Goal: Find specific page/section

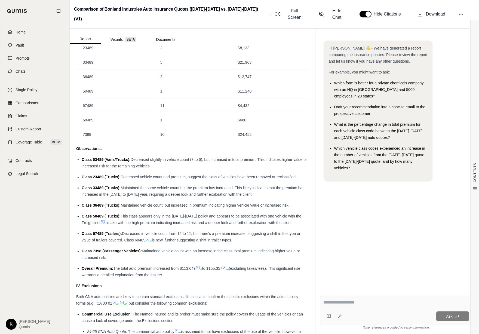
scroll to position [1260, 0]
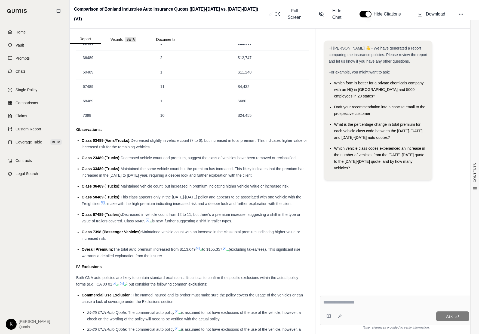
click at [149, 218] on icon at bounding box center [147, 220] width 4 height 4
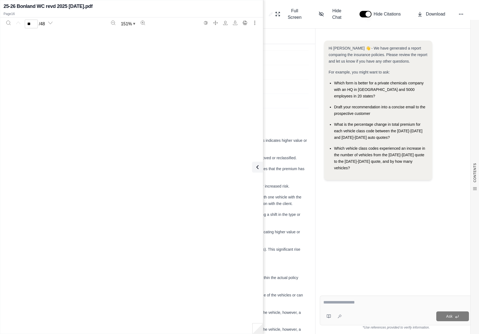
type input "**"
click at [286, 186] on ul "Class 03489 (Vans/Trucks): Decreased slightly in vehicle count (7 to 6), but in…" at bounding box center [192, 198] width 232 height 122
click at [258, 164] on icon at bounding box center [256, 167] width 7 height 7
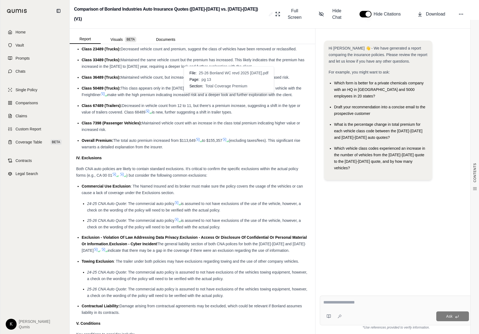
scroll to position [1367, 0]
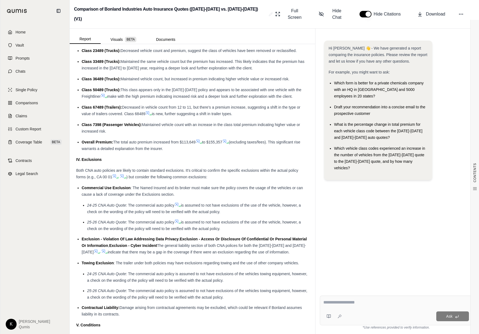
click at [148, 111] on icon at bounding box center [147, 113] width 4 height 4
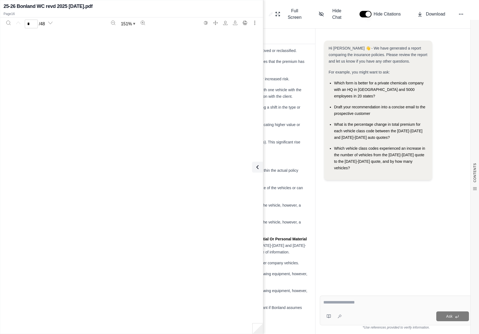
scroll to position [4882, 0]
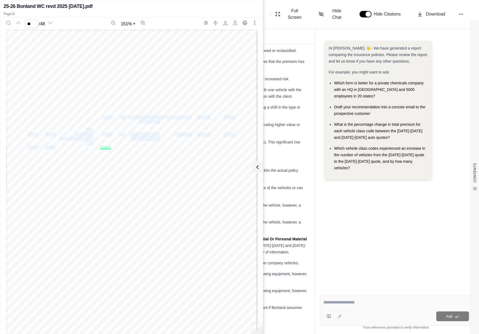
drag, startPoint x: 77, startPoint y: 146, endPoint x: 93, endPoint y: 149, distance: 15.8
click at [93, 149] on div "16 of 48 Veh Model Make/Model/VIN Class ST Garaging Deductibles Premium # Year …" at bounding box center [132, 192] width 252 height 326
click at [91, 149] on span "WABASH" at bounding box center [84, 148] width 16 height 4
type input "**"
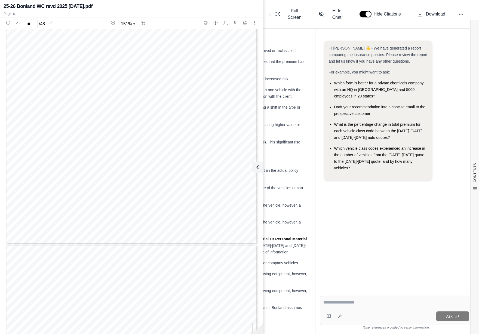
scroll to position [5648, 0]
click at [357, 189] on div "Hi Georgeta 👋 - We have generated a report comparing the insurance policies. Pl…" at bounding box center [396, 161] width 153 height 251
click at [255, 170] on icon at bounding box center [256, 167] width 7 height 7
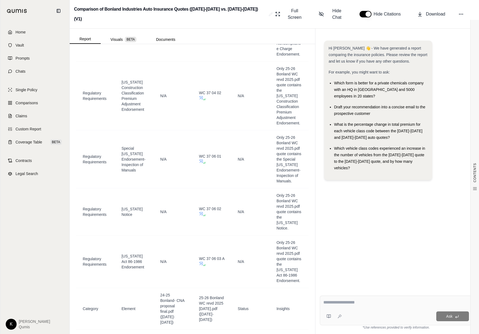
scroll to position [5317, 0]
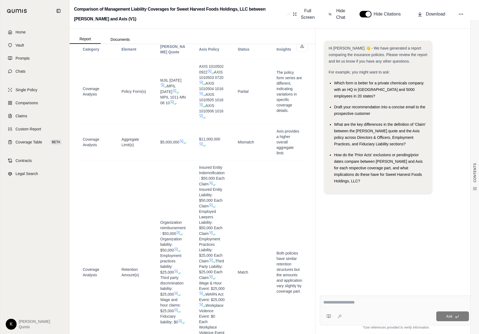
scroll to position [2997, 0]
